Goal: Obtain resource: Obtain resource

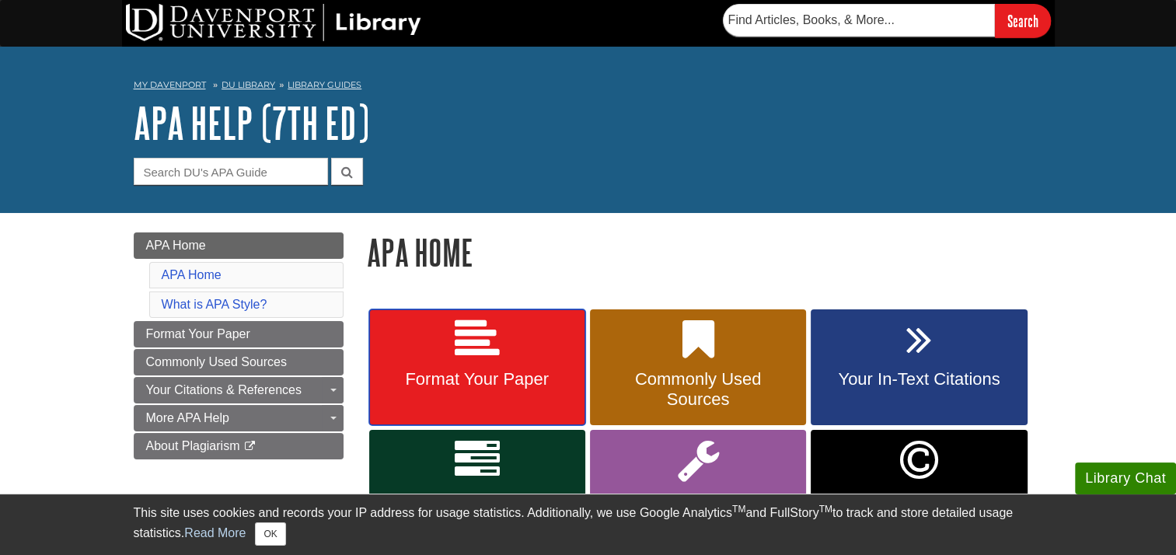
click at [512, 381] on span "Format Your Paper" at bounding box center [477, 379] width 193 height 20
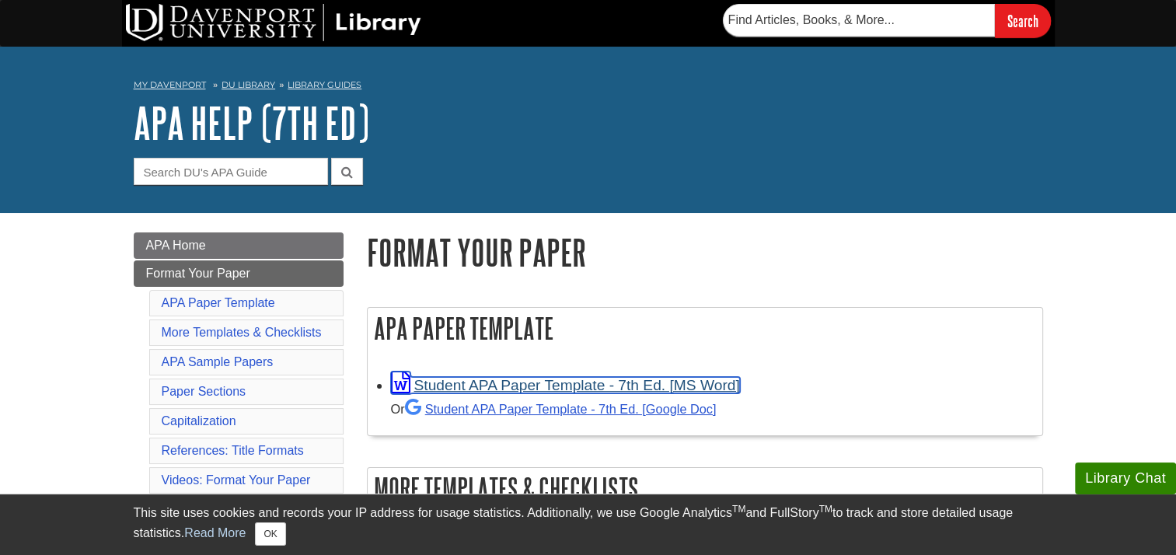
click at [512, 381] on link "Student APA Paper Template - 7th Ed. [MS Word]" at bounding box center [565, 385] width 349 height 16
